Goal: Information Seeking & Learning: Learn about a topic

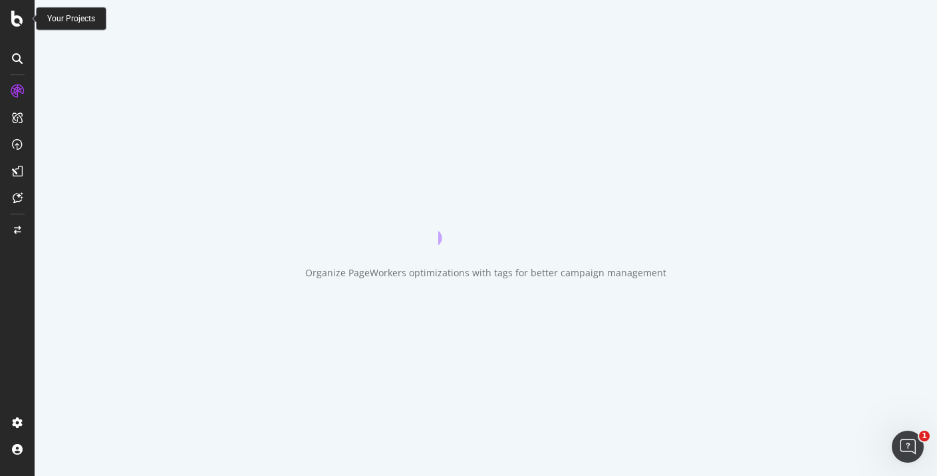
click at [23, 17] on icon at bounding box center [17, 19] width 12 height 16
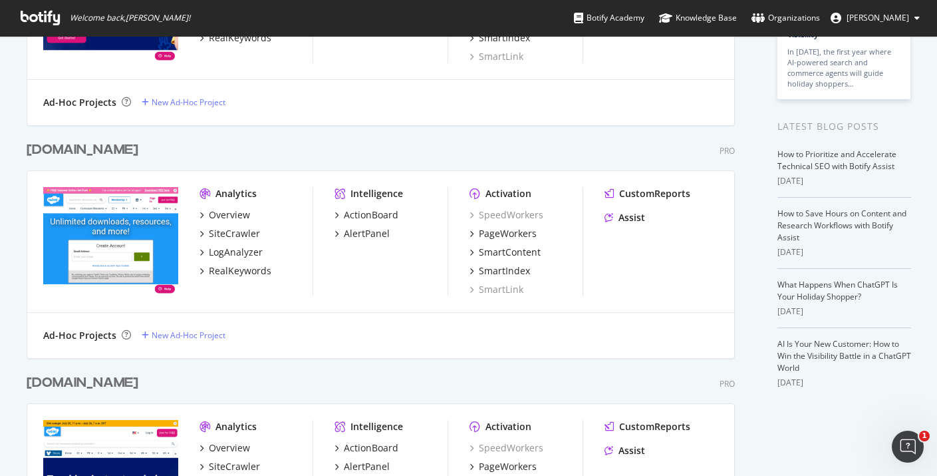
scroll to position [284, 0]
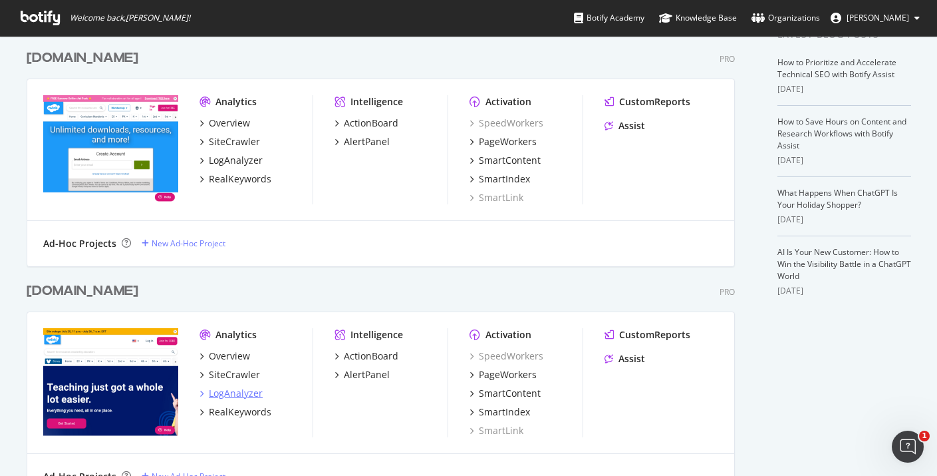
click at [251, 390] on div "LogAnalyzer" at bounding box center [236, 392] width 54 height 13
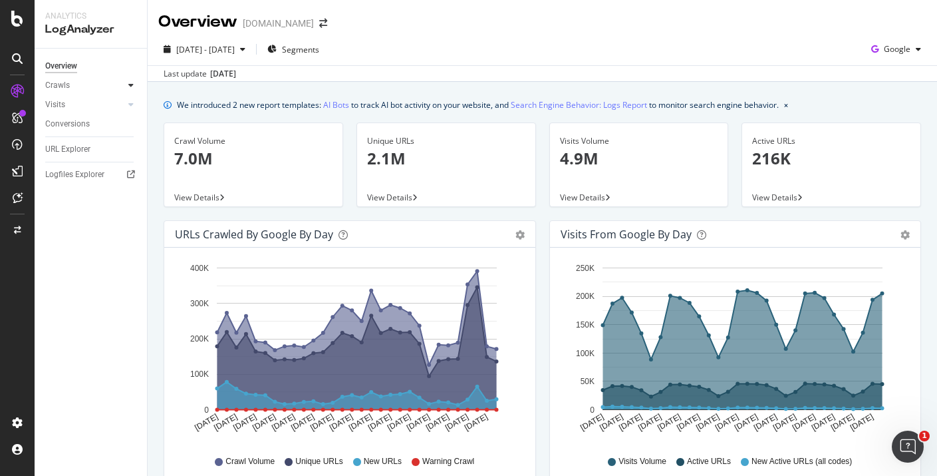
click at [128, 83] on icon at bounding box center [130, 85] width 5 height 8
click at [129, 104] on icon at bounding box center [130, 104] width 5 height 8
click at [549, 108] on link "Search Engine Behavior: Logs Report" at bounding box center [579, 105] width 136 height 14
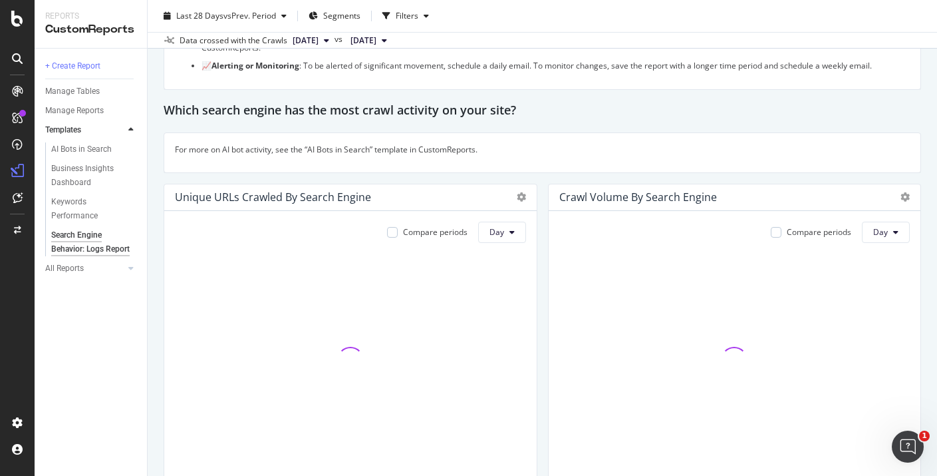
scroll to position [238, 0]
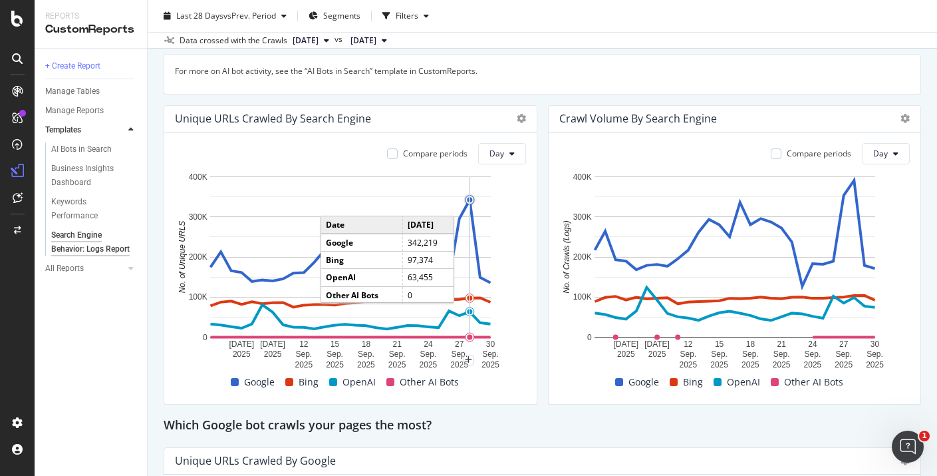
click at [470, 199] on circle "A chart." at bounding box center [469, 199] width 5 height 5
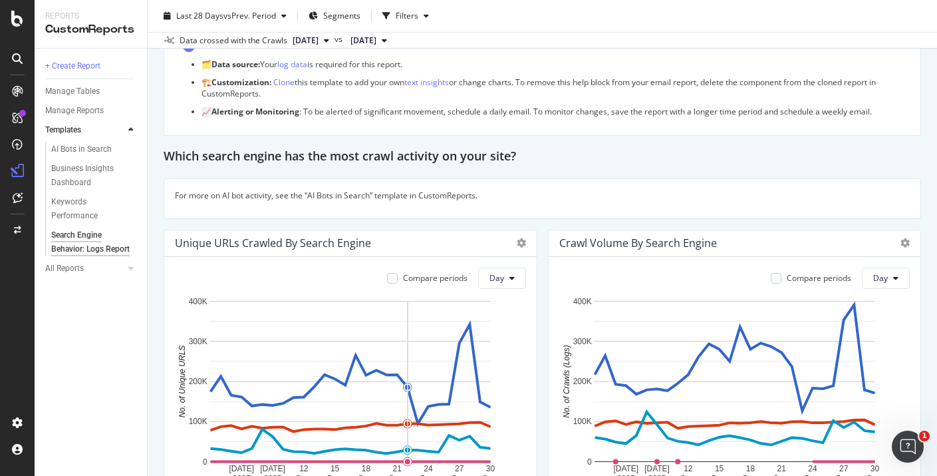
scroll to position [131, 0]
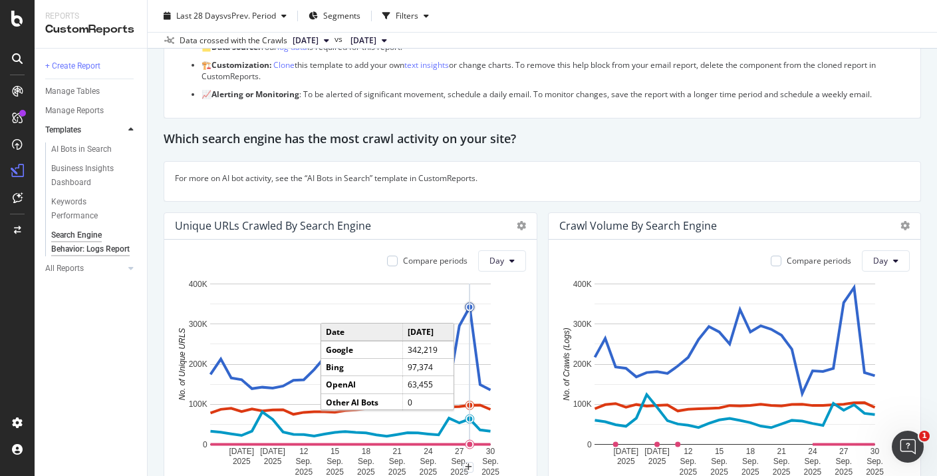
click at [473, 305] on circle "A chart." at bounding box center [470, 307] width 9 height 9
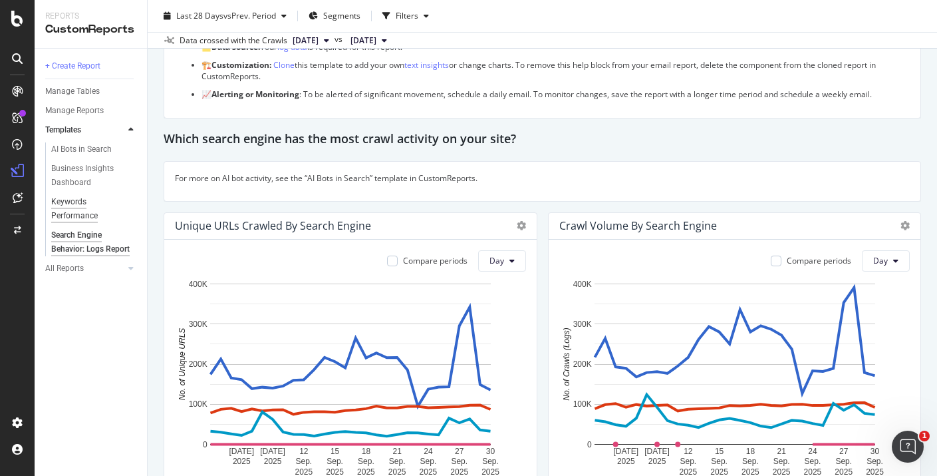
click at [94, 211] on div "Keywords Performance" at bounding box center [88, 209] width 74 height 28
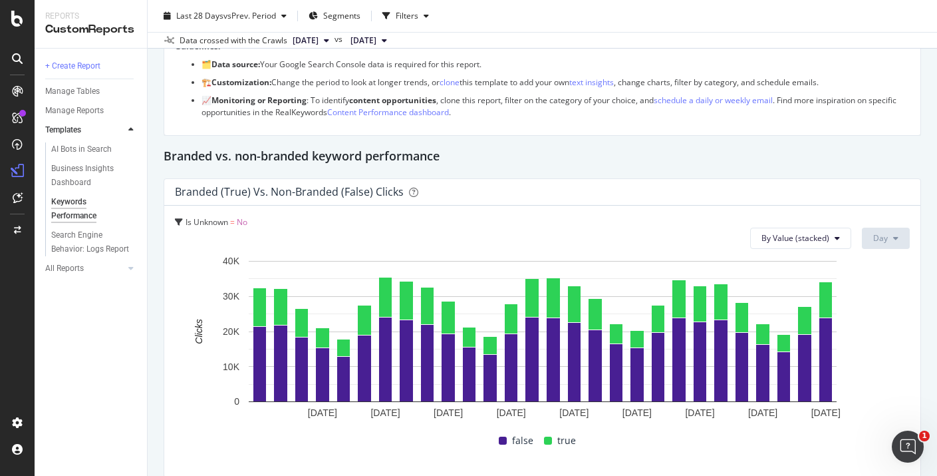
scroll to position [234, 0]
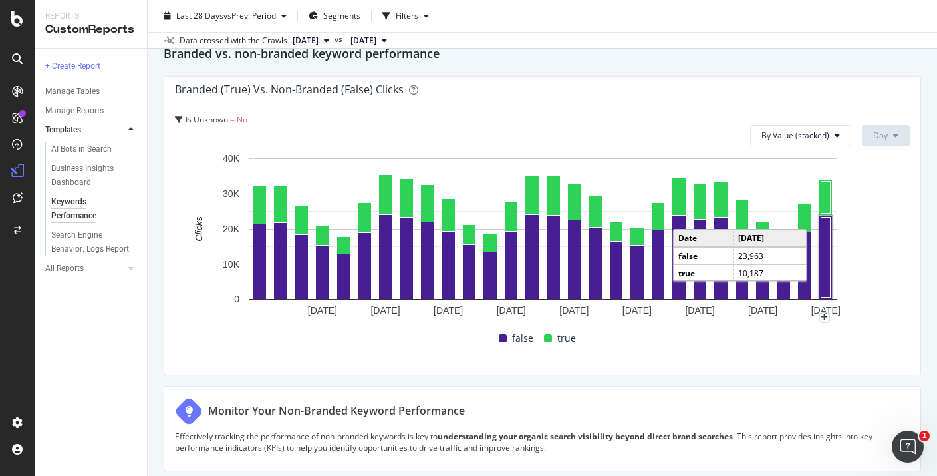
click at [823, 243] on rect "A chart." at bounding box center [825, 257] width 9 height 80
click at [824, 231] on rect "A chart." at bounding box center [825, 257] width 9 height 80
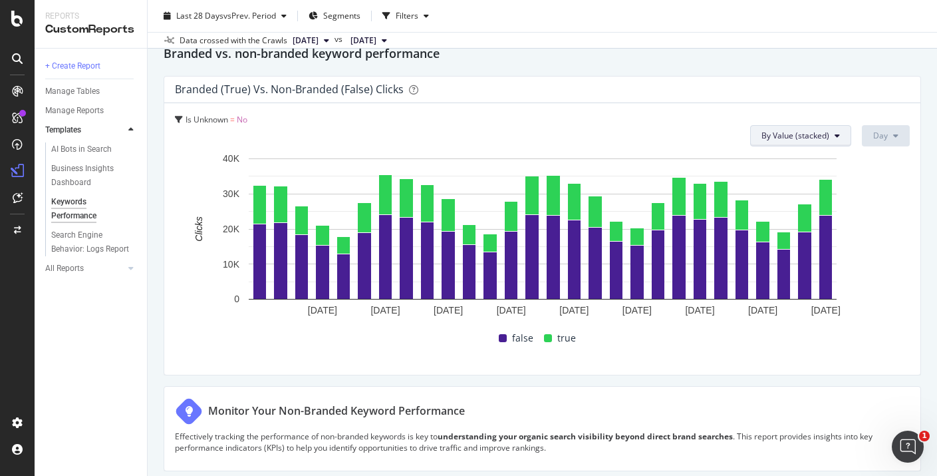
click at [842, 134] on button "By Value (stacked)" at bounding box center [800, 135] width 101 height 21
click at [818, 164] on span "By Value" at bounding box center [808, 162] width 90 height 12
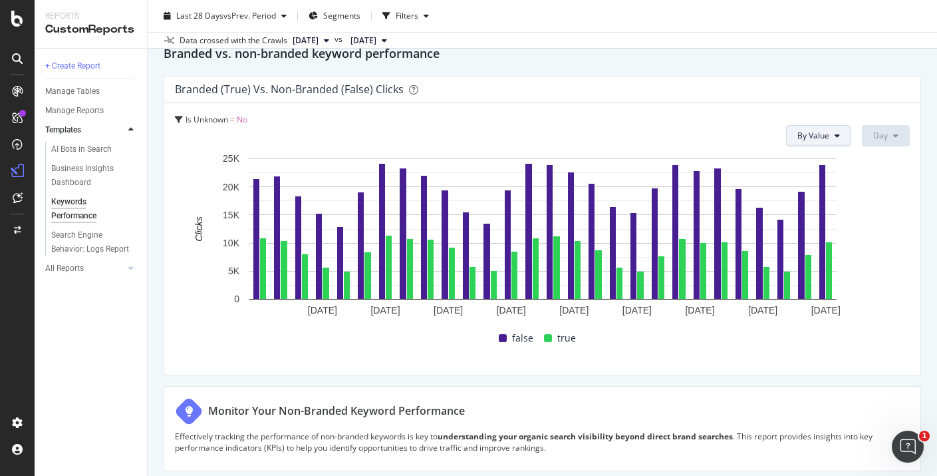
click at [816, 144] on button "By Value" at bounding box center [818, 135] width 65 height 21
click at [808, 205] on span "By Percentage (stacked)" at bounding box center [844, 211] width 90 height 12
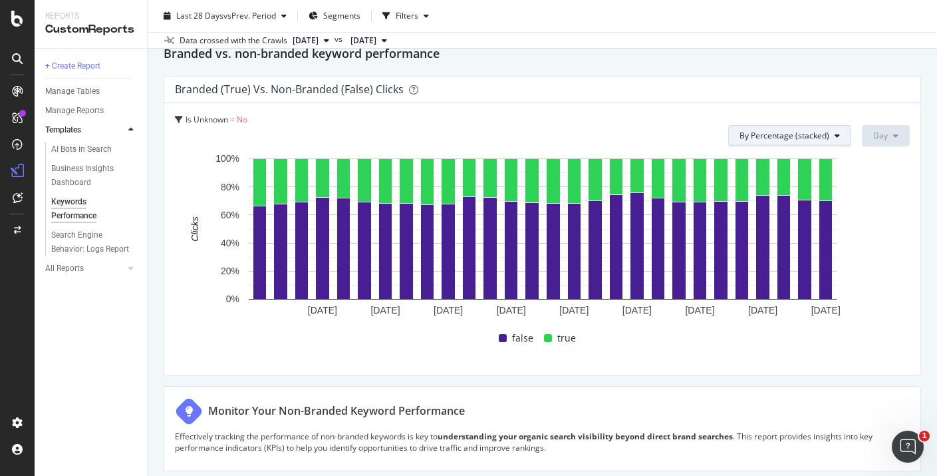
click at [789, 132] on span "By Percentage (stacked)" at bounding box center [785, 135] width 90 height 11
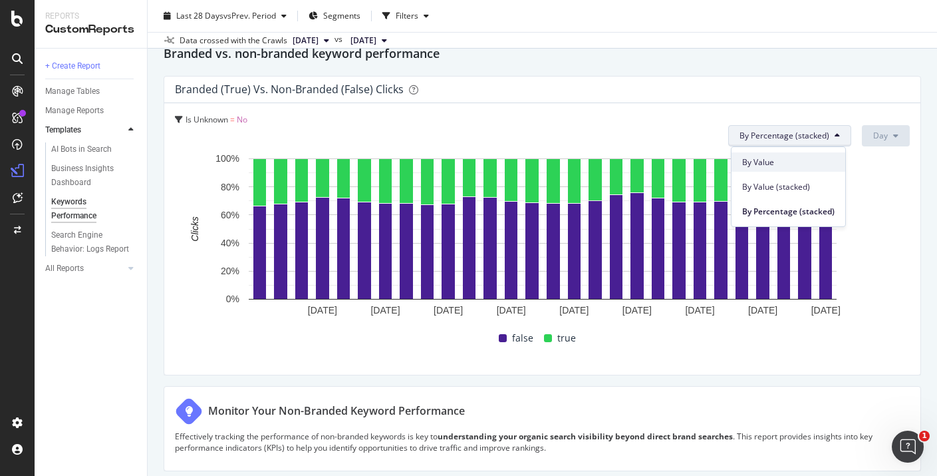
click at [780, 165] on span "By Value" at bounding box center [788, 162] width 92 height 12
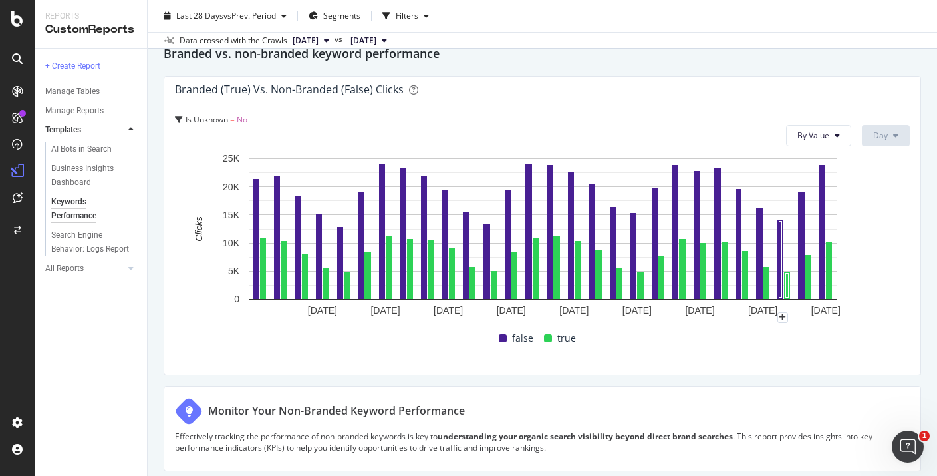
click at [786, 150] on div "Is Unknown = No By Value Day [DATE] [DATE] [DATE] [DATE] [DATE] [DATE] [DATE] […" at bounding box center [542, 238] width 756 height 271
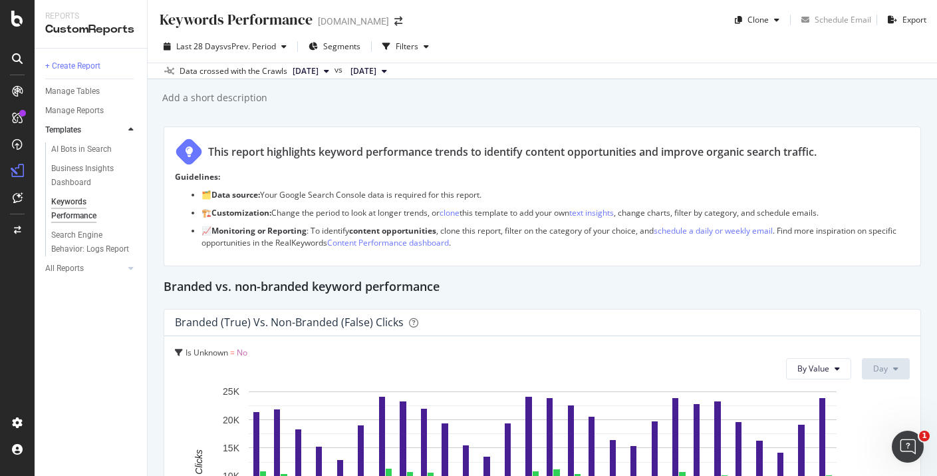
scroll to position [0, 0]
click at [100, 174] on div "Business Insights Dashboard" at bounding box center [89, 176] width 76 height 28
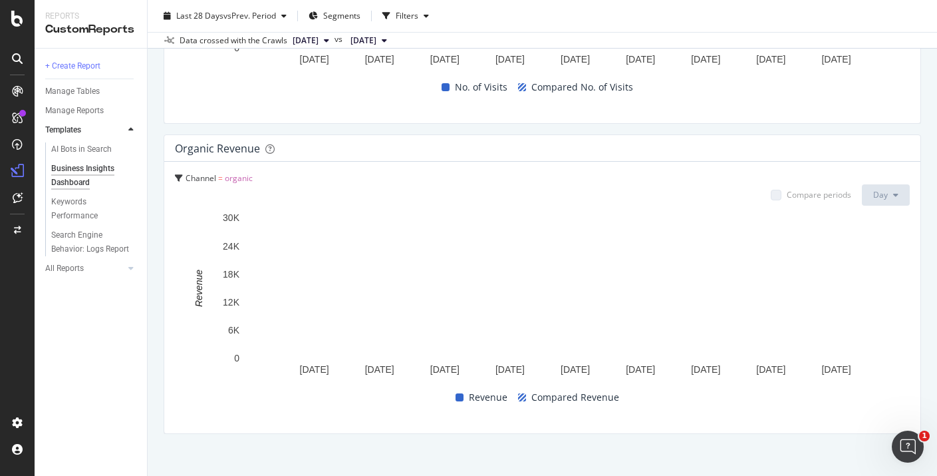
scroll to position [1502, 0]
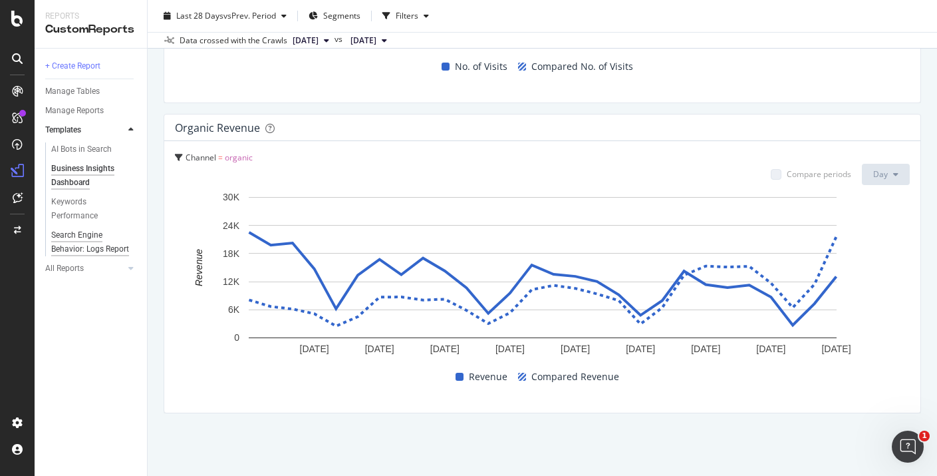
click at [94, 251] on div "Search Engine Behavior: Logs Report" at bounding box center [90, 242] width 78 height 28
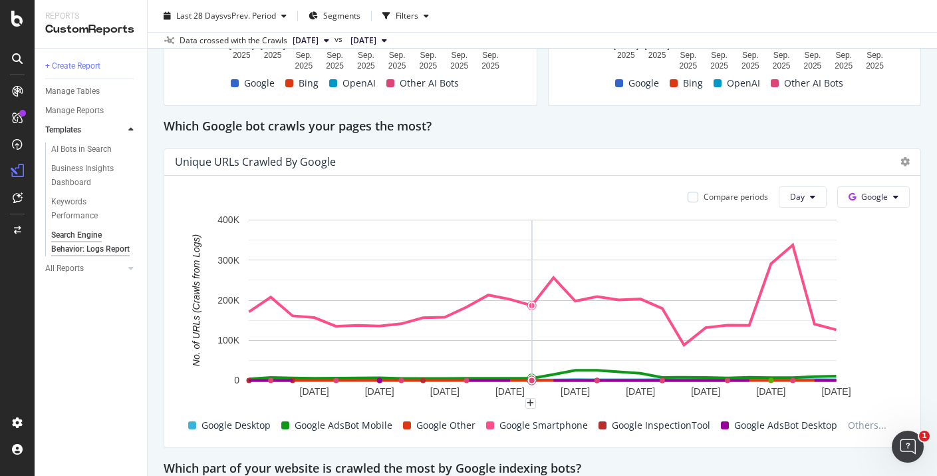
scroll to position [583, 0]
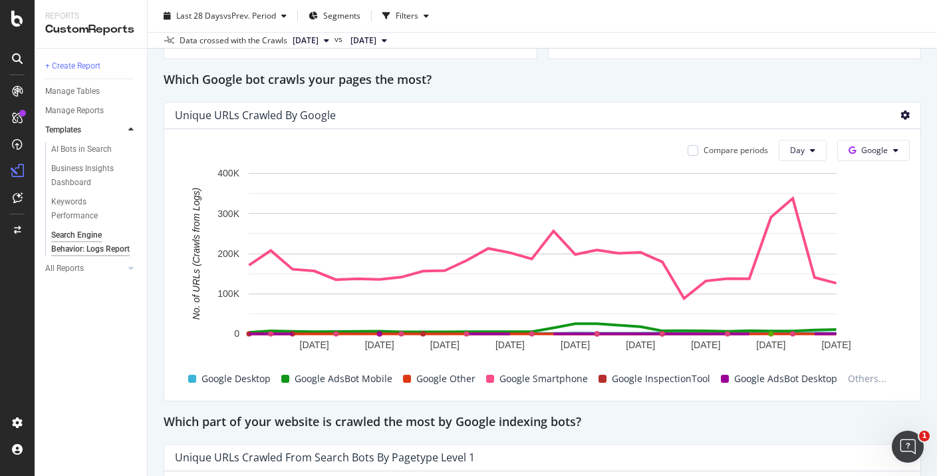
click at [902, 117] on icon at bounding box center [904, 114] width 9 height 9
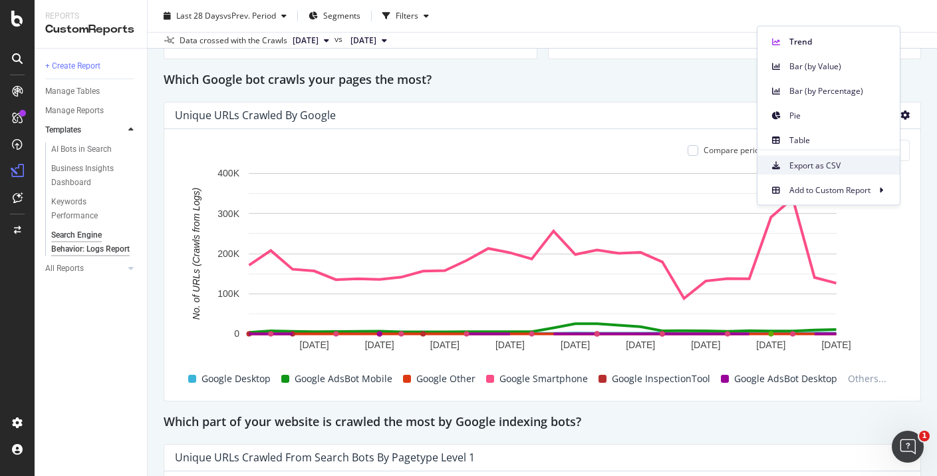
click at [838, 160] on span "Export as CSV" at bounding box center [839, 165] width 100 height 12
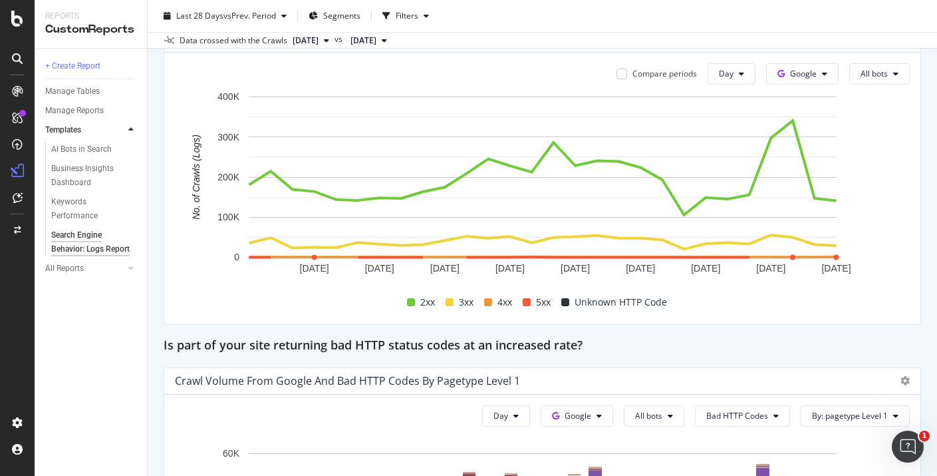
scroll to position [1627, 0]
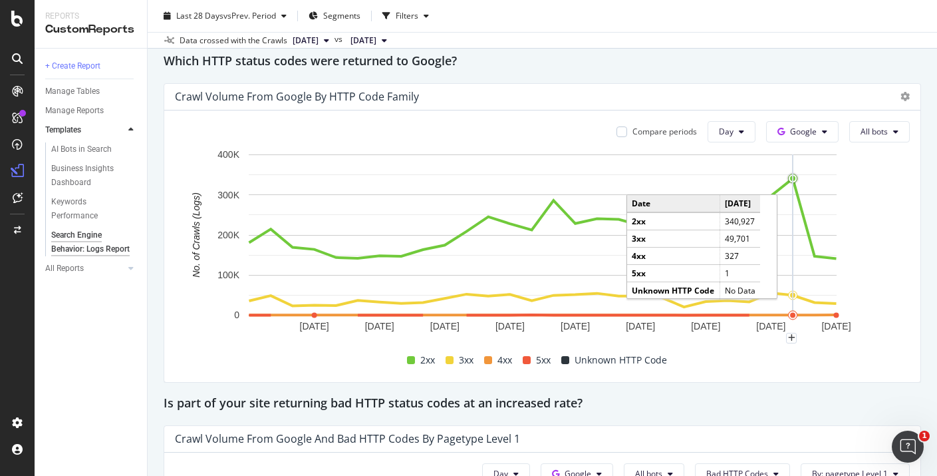
click at [793, 184] on circle "A chart." at bounding box center [792, 178] width 11 height 11
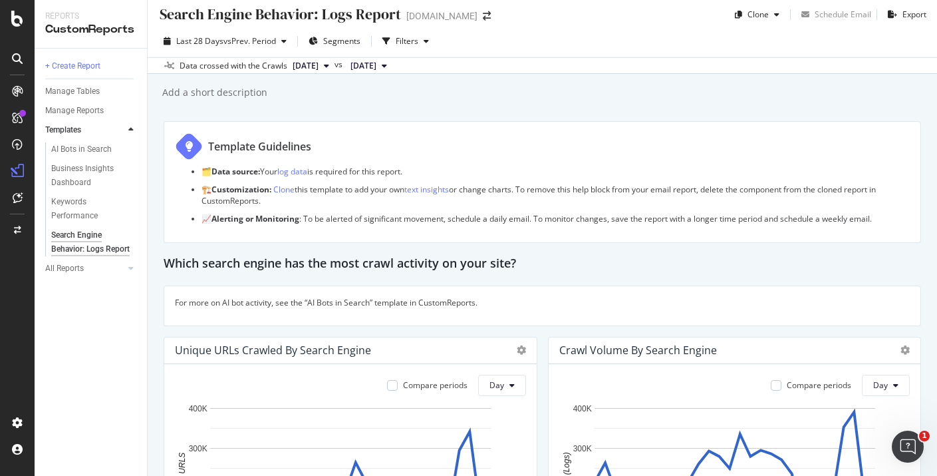
scroll to position [0, 0]
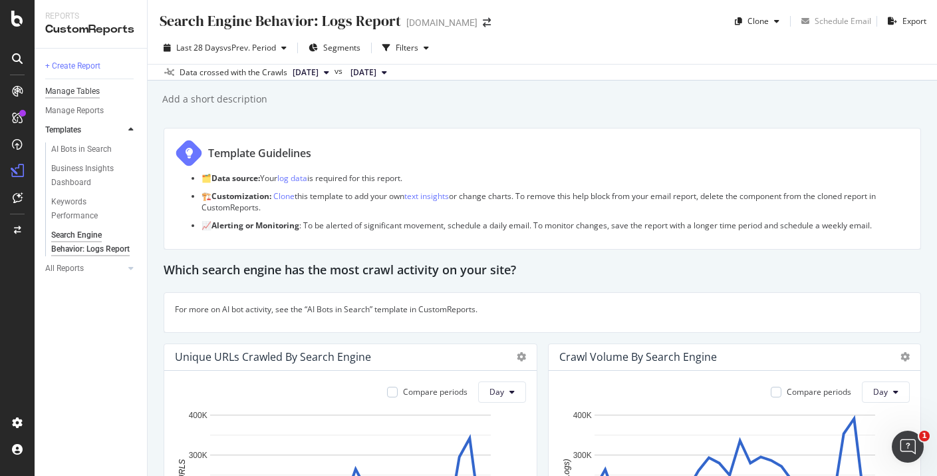
click at [83, 85] on div "Manage Tables" at bounding box center [72, 91] width 55 height 14
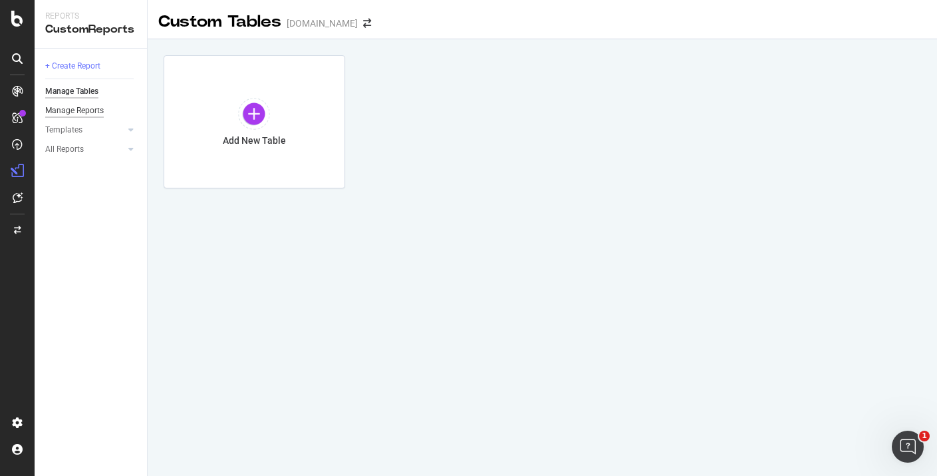
click at [84, 105] on div "Manage Reports" at bounding box center [74, 111] width 59 height 14
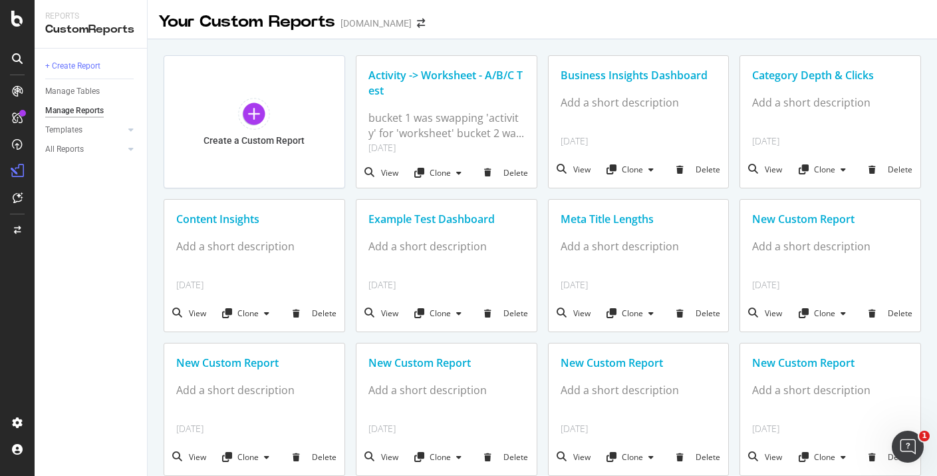
click at [404, 221] on div "Example Test Dashboard" at bounding box center [446, 218] width 156 height 15
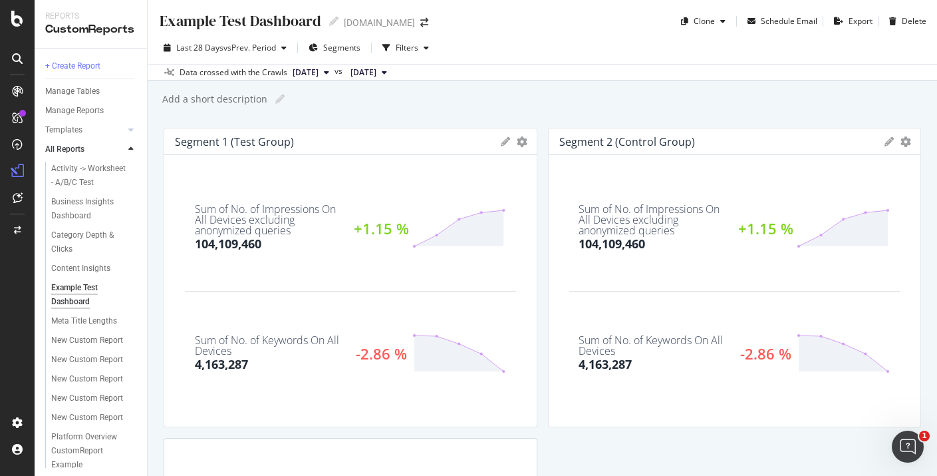
click at [622, 145] on div "Segment 2 (Control Group)" at bounding box center [627, 141] width 136 height 13
click at [910, 143] on div at bounding box center [914, 277] width 13 height 299
click at [904, 142] on icon "gear" at bounding box center [905, 141] width 11 height 11
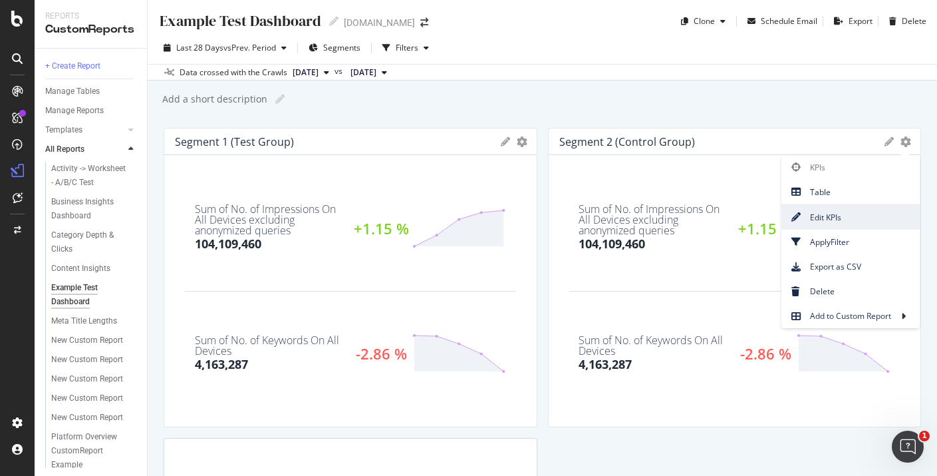
click at [852, 216] on span "Edit KPIs" at bounding box center [850, 217] width 138 height 18
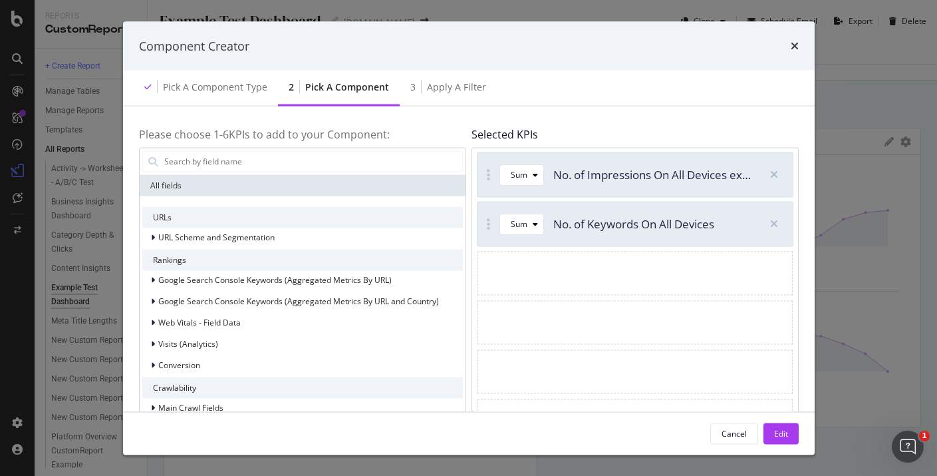
click at [852, 216] on div "Component Creator Pick a Component type 2 Pick a Component 3 Apply a Filter Ple…" at bounding box center [468, 238] width 937 height 476
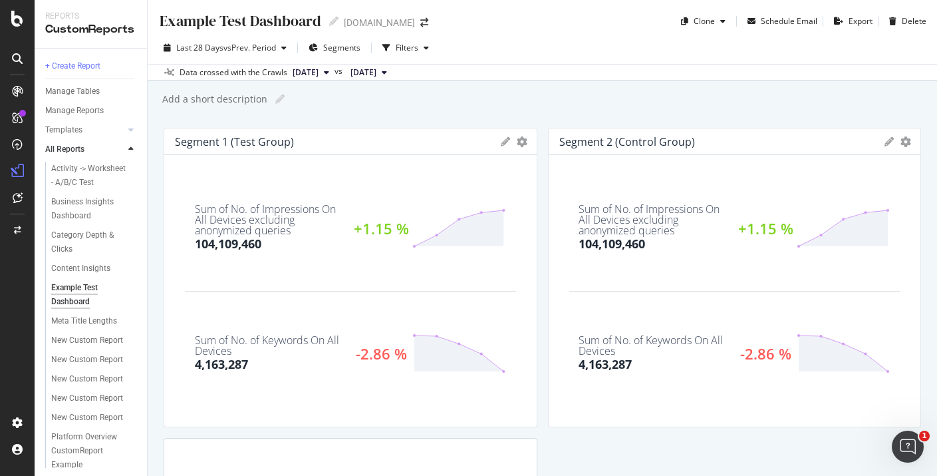
click at [626, 143] on div "Segment 2 (Control Group)" at bounding box center [627, 141] width 136 height 13
click at [890, 140] on icon at bounding box center [889, 141] width 9 height 9
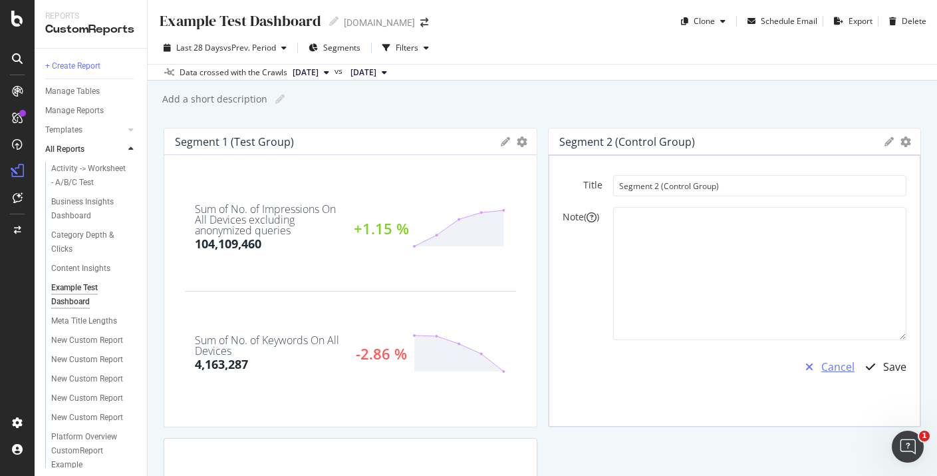
click at [824, 368] on div "Cancel" at bounding box center [837, 366] width 33 height 15
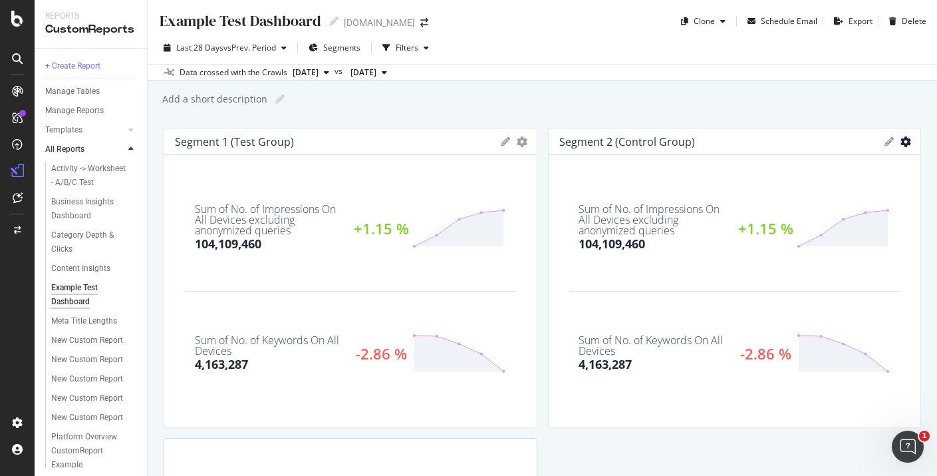
click at [906, 142] on icon "gear" at bounding box center [905, 141] width 11 height 11
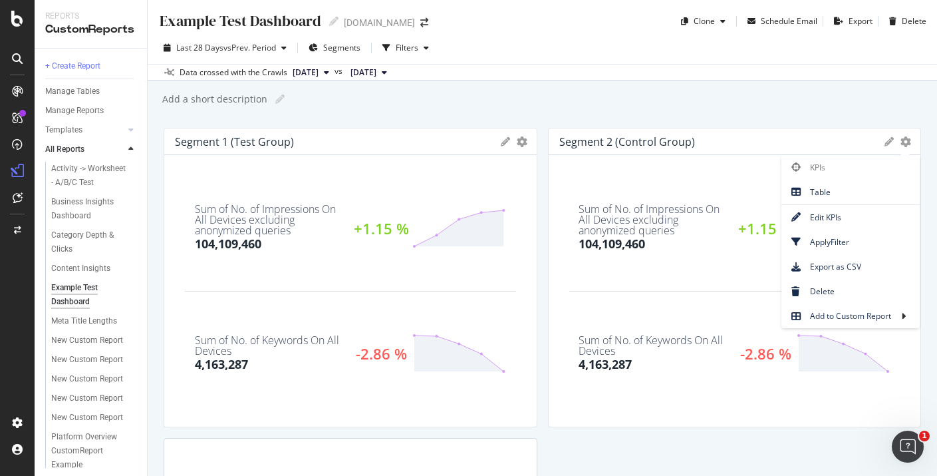
click at [678, 106] on div "Add a short description Add a short description" at bounding box center [549, 99] width 776 height 20
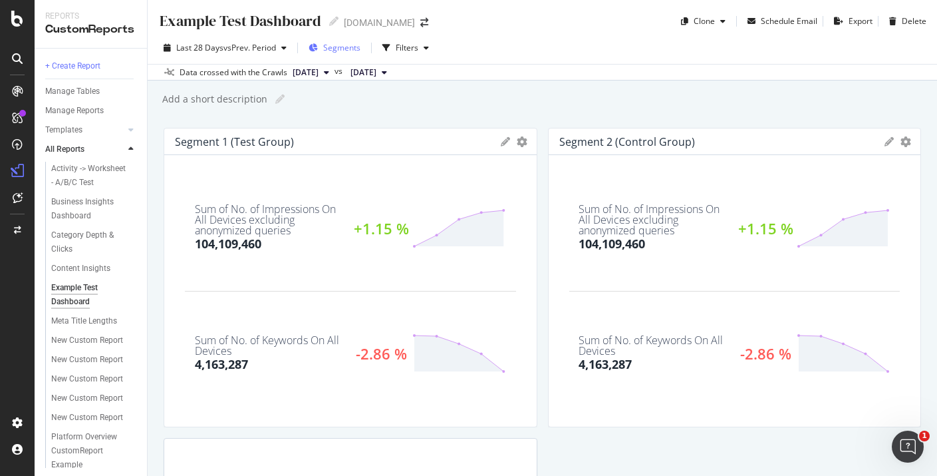
click at [348, 51] on span "Segments" at bounding box center [341, 47] width 37 height 11
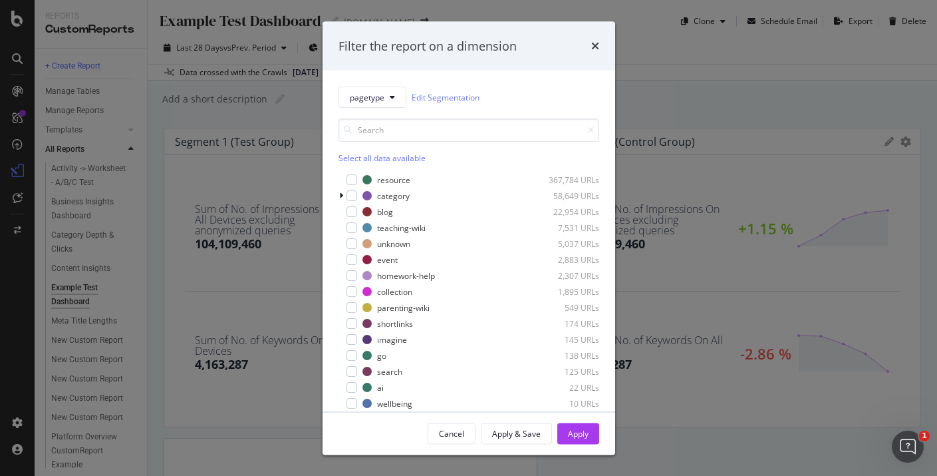
click at [253, 257] on div "Filter the report on a dimension pagetype Edit Segmentation Select all data ava…" at bounding box center [468, 238] width 937 height 476
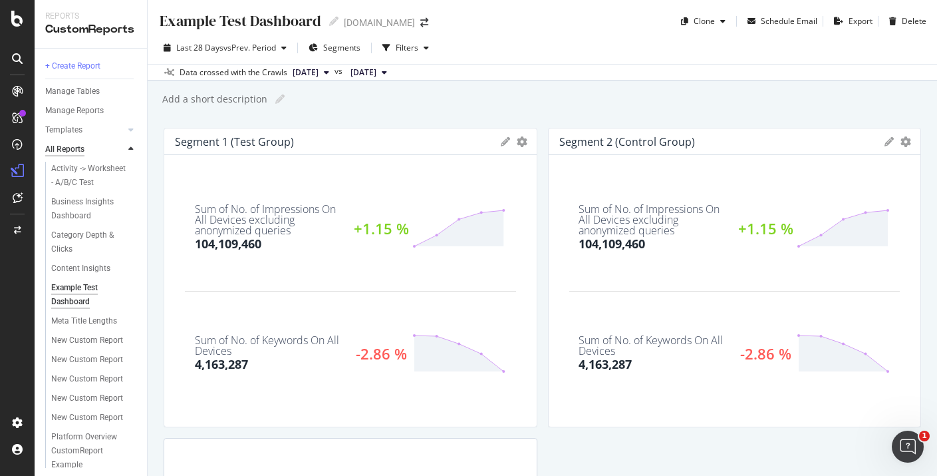
click at [70, 142] on div "All Reports" at bounding box center [64, 149] width 39 height 14
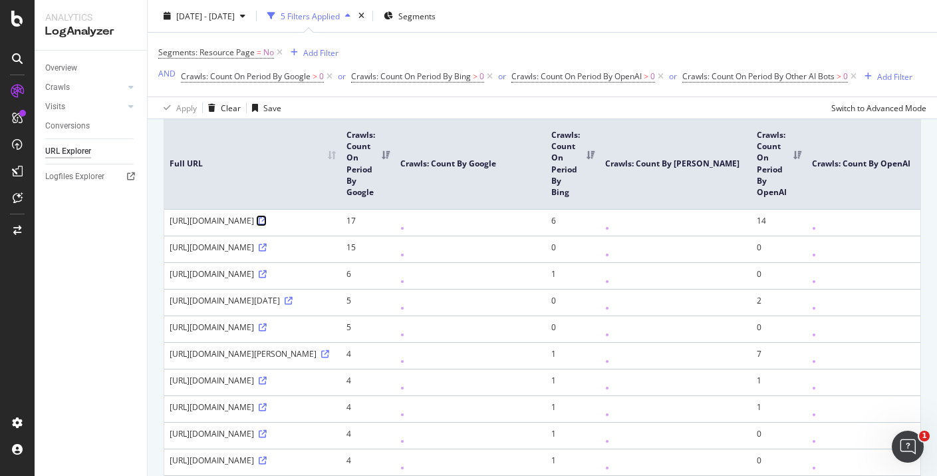
click at [267, 225] on icon at bounding box center [263, 221] width 8 height 8
